Goal: Use online tool/utility: Utilize a website feature to perform a specific function

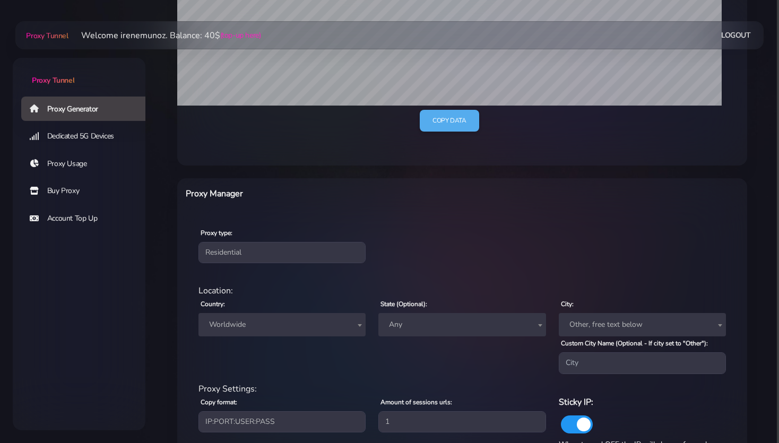
scroll to position [280, 0]
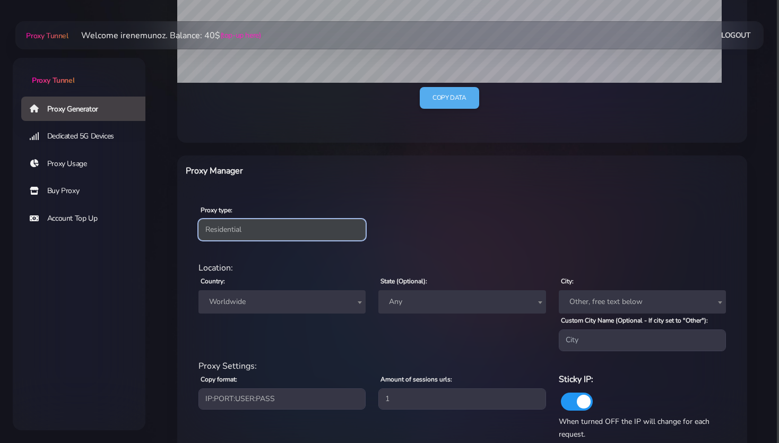
click at [247, 227] on select "Residential Static Mobile" at bounding box center [281, 229] width 167 height 21
select select "static"
click option "Static" at bounding box center [0, 0] width 0 height 0
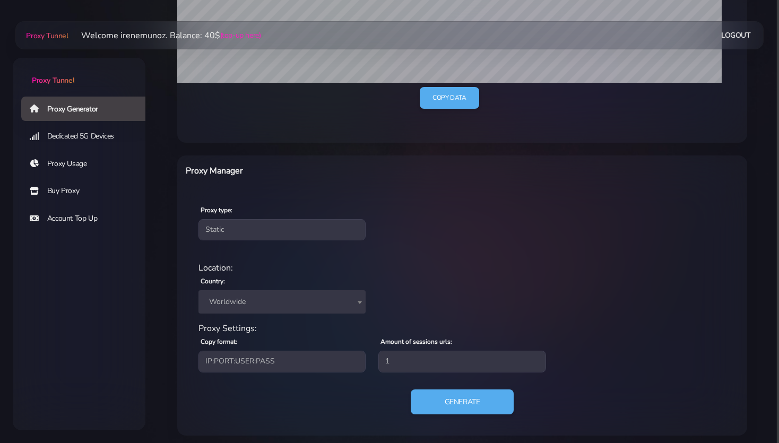
click at [437, 215] on div "Proxy type: Residential Static Mobile" at bounding box center [462, 221] width 566 height 63
click at [246, 302] on span "Worldwide" at bounding box center [282, 301] width 154 height 15
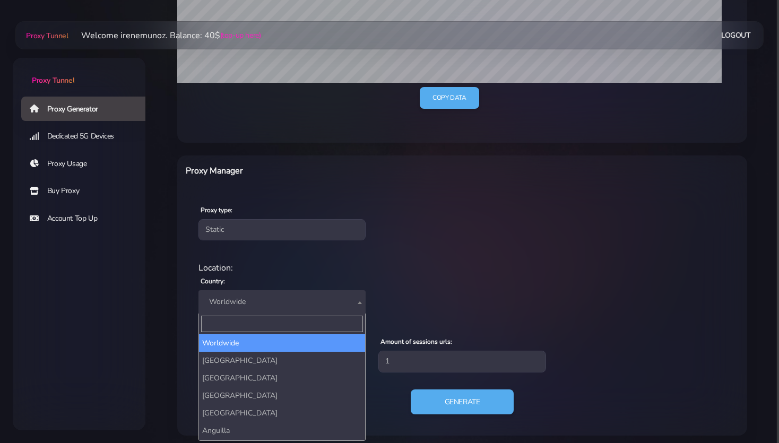
click at [220, 318] on input "Search" at bounding box center [282, 324] width 162 height 16
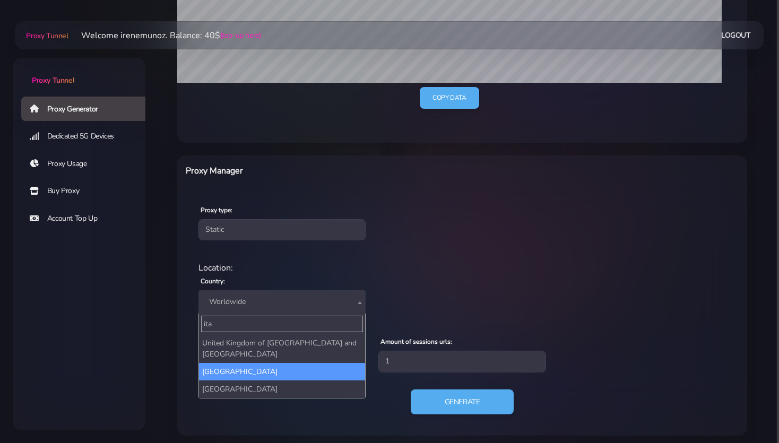
type input "ita"
select select "IT"
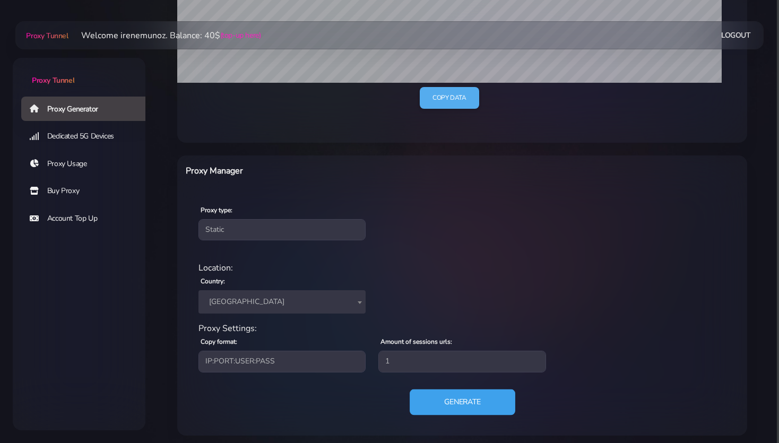
click at [441, 400] on button "Generate" at bounding box center [463, 402] width 106 height 26
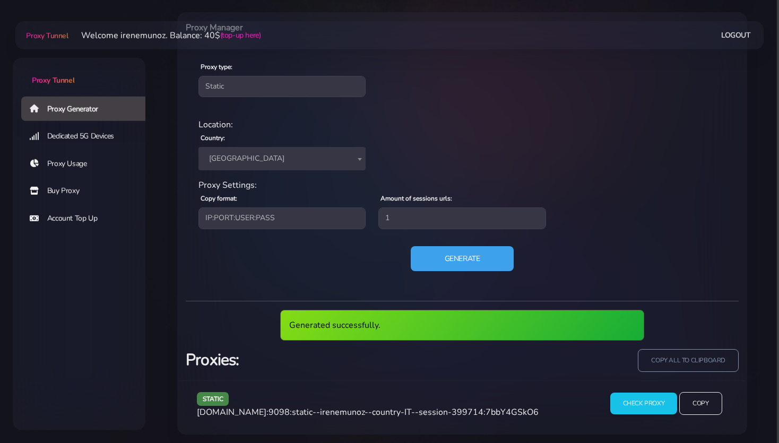
scroll to position [387, 0]
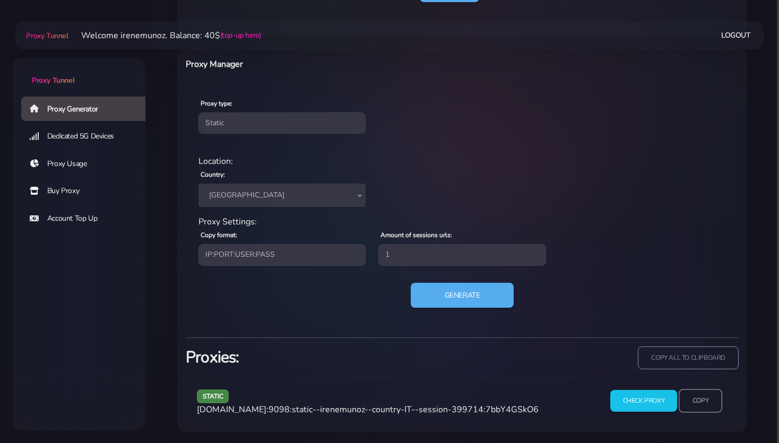
click at [712, 401] on input "Copy" at bounding box center [701, 400] width 44 height 23
click at [692, 398] on input "Copy" at bounding box center [701, 400] width 44 height 23
click at [706, 400] on input "Copy" at bounding box center [701, 400] width 44 height 23
click at [712, 400] on input "Copy" at bounding box center [701, 400] width 44 height 23
click at [696, 400] on input "Copy" at bounding box center [701, 400] width 44 height 23
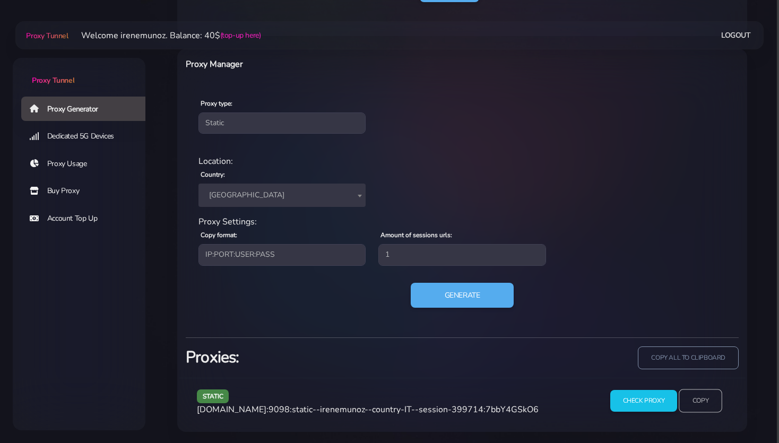
click at [708, 397] on input "Copy" at bounding box center [701, 400] width 44 height 23
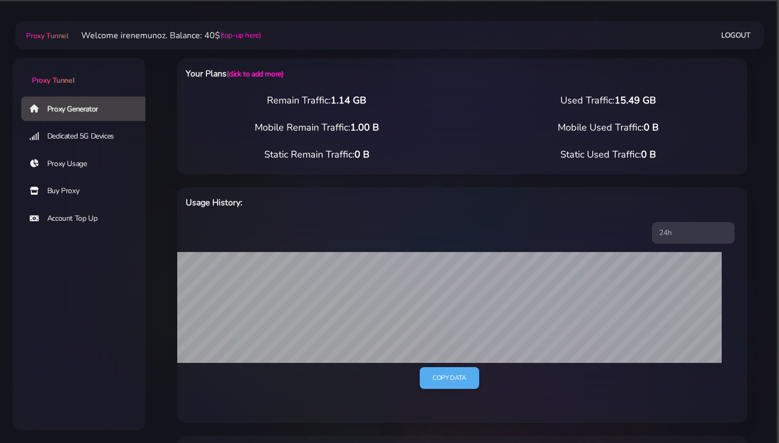
select select "static"
